Goal: Find specific page/section: Find specific page/section

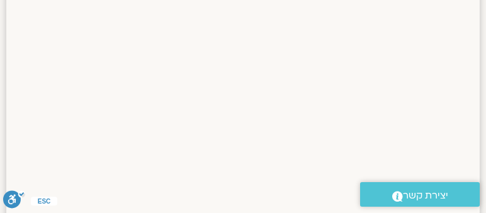
scroll to position [731, 0]
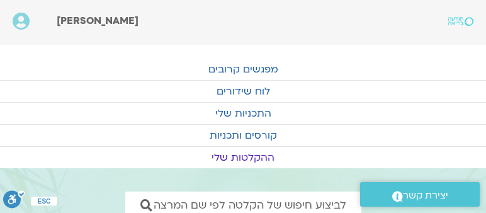
drag, startPoint x: 489, startPoint y: 3, endPoint x: 367, endPoint y: 21, distance: 123.0
click at [367, 21] on div "[PERSON_NAME]" at bounding box center [219, 21] width 324 height 17
click at [250, 88] on link "לוח שידורים" at bounding box center [243, 91] width 486 height 21
